Goal: Transaction & Acquisition: Purchase product/service

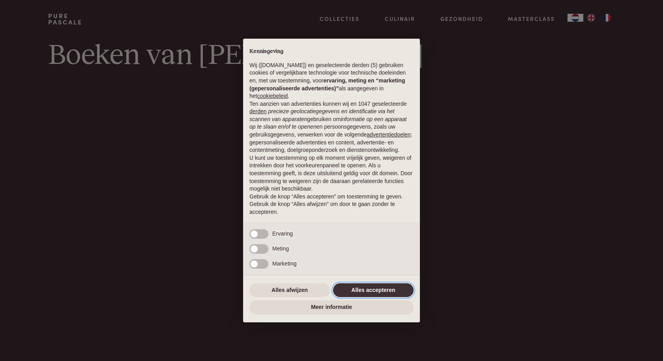
click at [361, 293] on button "Alles accepteren" at bounding box center [373, 290] width 80 height 14
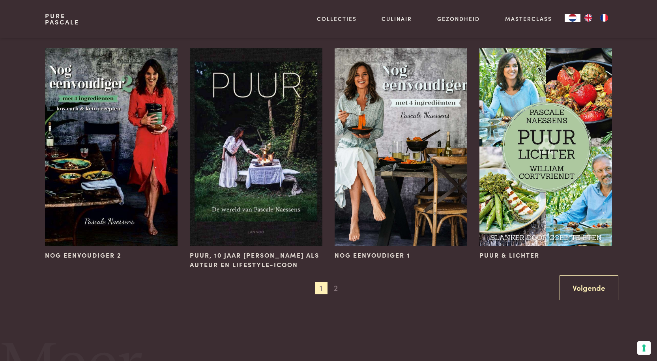
scroll to position [710, 0]
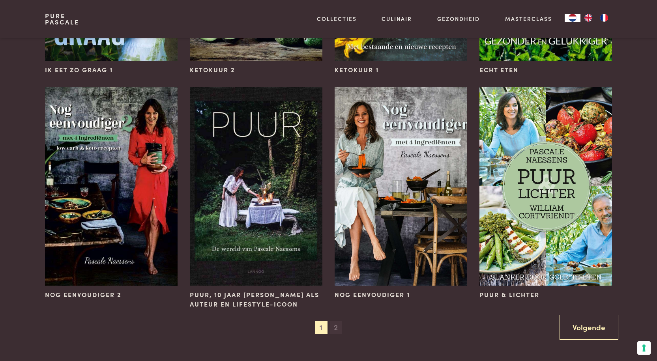
click at [337, 327] on span "2" at bounding box center [335, 327] width 13 height 13
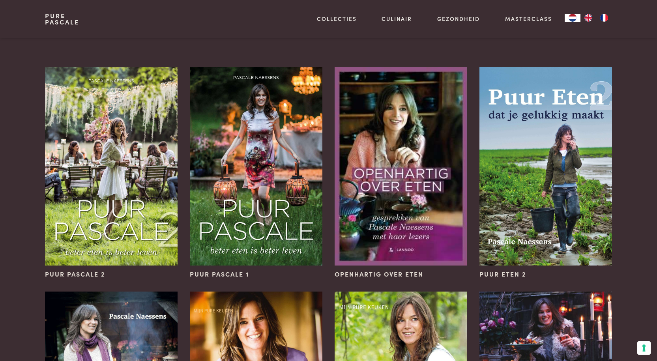
scroll to position [0, 0]
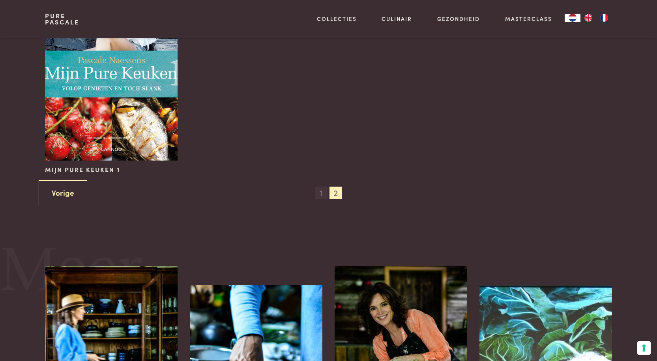
click at [319, 195] on span "1" at bounding box center [321, 193] width 13 height 13
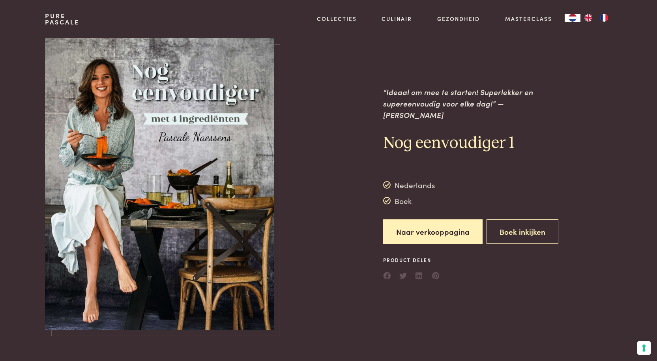
click at [600, 234] on div "“Ideaal om mee te starten! Superlekker en supereenvoudig voor elke dag!” — Rebe…" at bounding box center [328, 184] width 567 height 292
